Goal: Navigation & Orientation: Go to known website

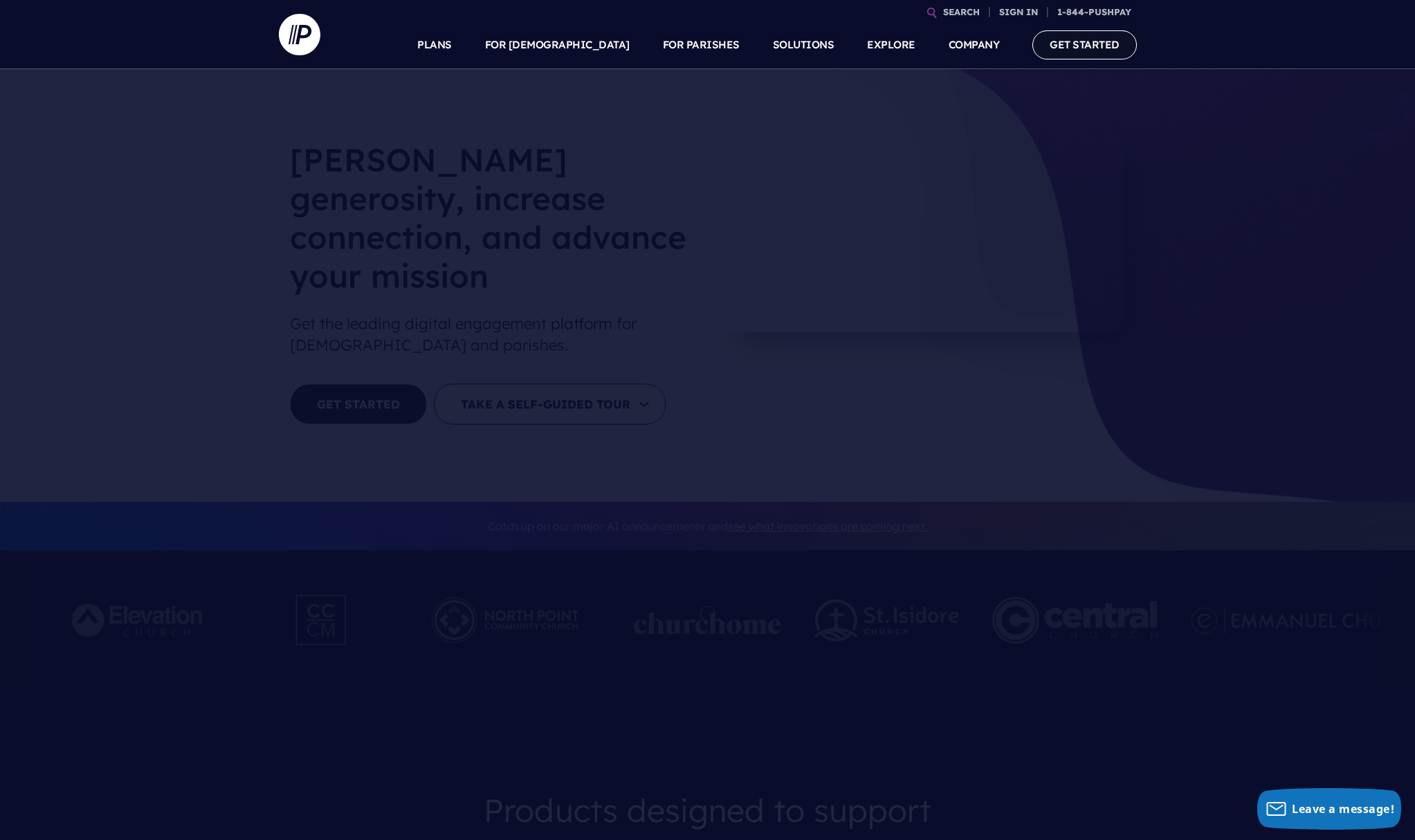
click at [1087, 41] on link "GET STARTED" at bounding box center [1084, 44] width 105 height 29
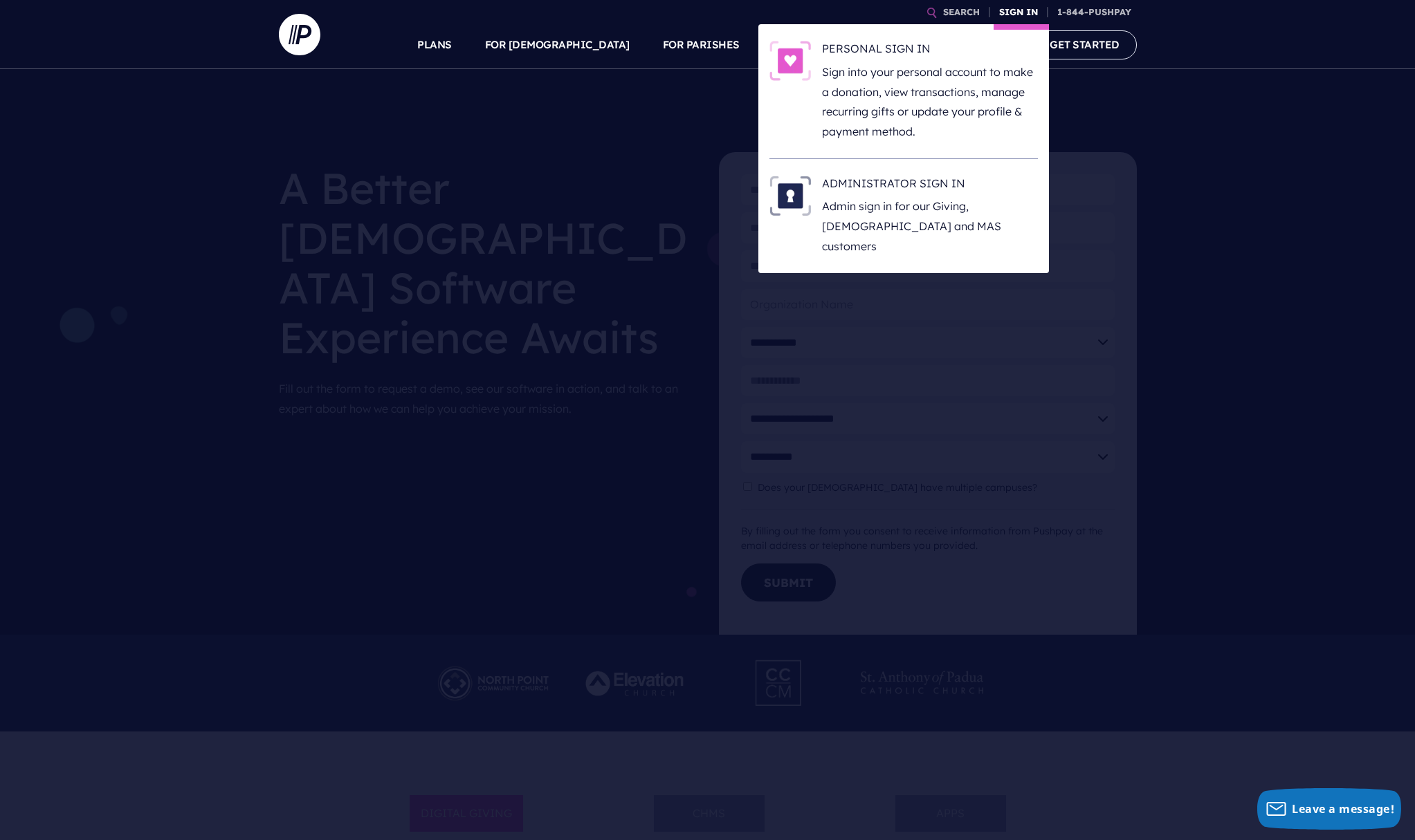
click at [1027, 13] on link "SIGN IN" at bounding box center [1019, 12] width 50 height 24
click at [794, 62] on img at bounding box center [790, 61] width 42 height 40
